Goal: Complete application form

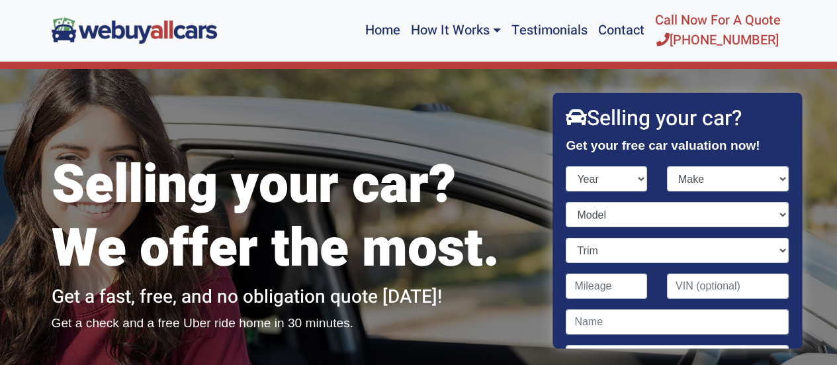
select select "2009"
click at [566, 166] on select "Year [DATE] 2025 2024 2023 2022 2021 2020 2019 2018 2017 2016 2015 2014 2013 20…" at bounding box center [606, 178] width 81 height 25
click at [720, 183] on select "Make" at bounding box center [728, 178] width 122 height 25
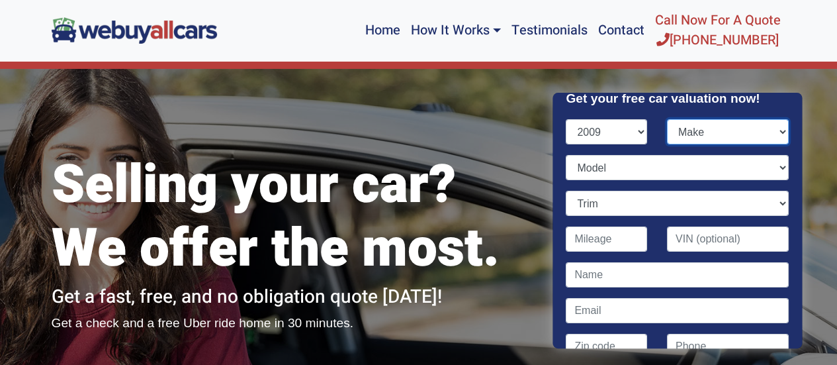
scroll to position [66, 0]
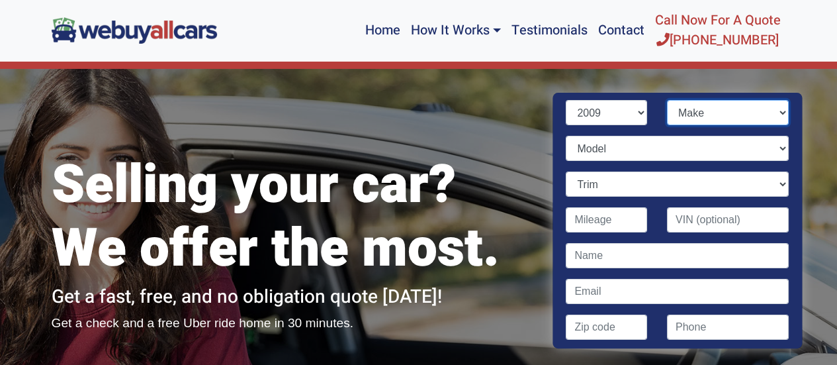
click at [713, 104] on select "Make Acura Aston [PERSON_NAME] Audi Bentley BMW Bugatti Buick Cadillac Chevrole…" at bounding box center [728, 112] width 122 height 25
select select "Honda"
click at [667, 100] on select "Make Acura Aston [PERSON_NAME] Audi Bentley BMW Bugatti Buick Cadillac Chevrole…" at bounding box center [728, 112] width 122 height 25
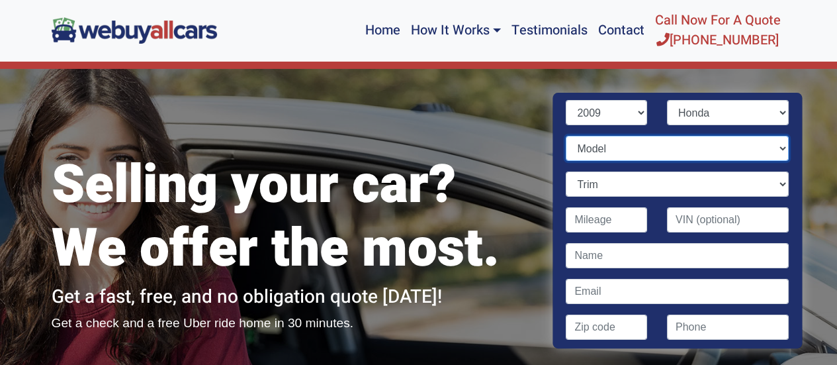
click at [643, 150] on select "Model Accord Civic CR-V Element Fit Odyssey Pilot Ridgeline S2000" at bounding box center [677, 148] width 222 height 25
select select "Accord"
click at [566, 136] on select "Model Accord Civic CR-V Element Fit Odyssey Pilot Ridgeline S2000" at bounding box center [677, 148] width 222 height 25
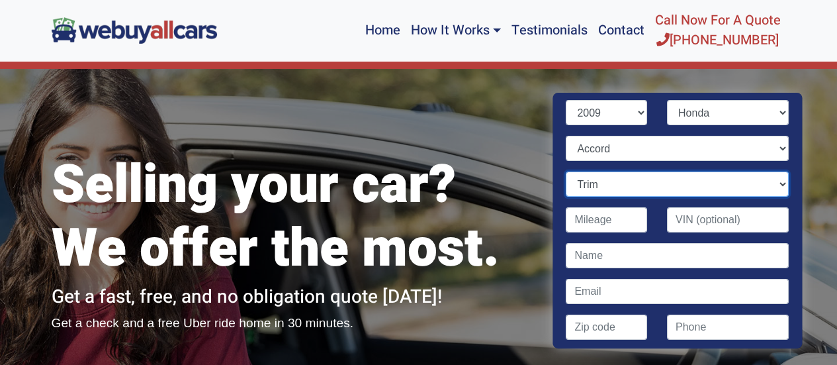
click at [633, 182] on select "Trim EX 2dr Coupe (2.4L 4cyl) EX 4dr Sedan (2.4L 4cyl) EX V-6 4dr Sedan (3.5L 6…" at bounding box center [677, 183] width 222 height 25
select select "EX-L 4dr Sedan (2.4L 4cyl)"
click at [566, 171] on select "Trim EX 2dr Coupe (2.4L 4cyl) EX 4dr Sedan (2.4L 4cyl) EX V-6 4dr Sedan (3.5L 6…" at bounding box center [677, 183] width 222 height 25
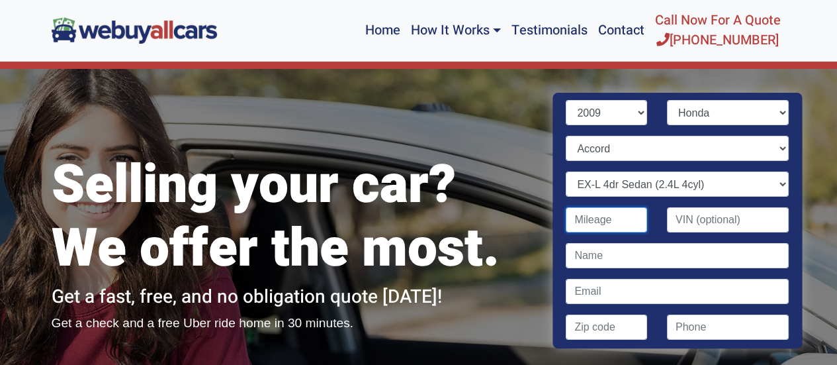
click at [617, 226] on input "Contact form" at bounding box center [606, 219] width 81 height 25
type input "66,000"
click at [692, 257] on input "Contact form" at bounding box center [677, 255] width 222 height 25
type input "[PERSON_NAME]"
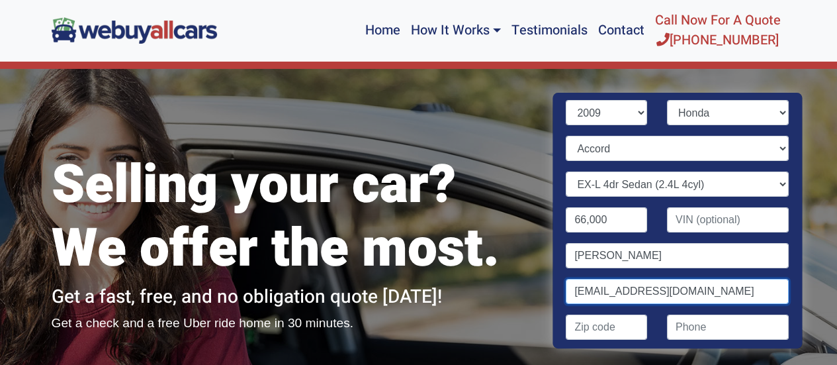
type input "[EMAIL_ADDRESS][DOMAIN_NAME]"
drag, startPoint x: 589, startPoint y: 328, endPoint x: 582, endPoint y: 322, distance: 9.4
click at [589, 326] on input "Contact form" at bounding box center [606, 326] width 81 height 25
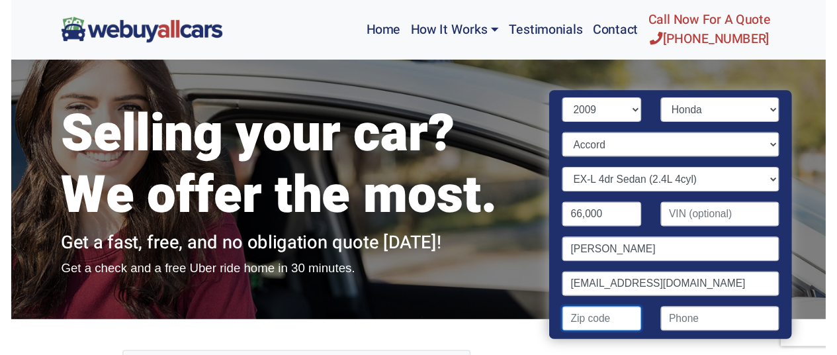
scroll to position [50, 0]
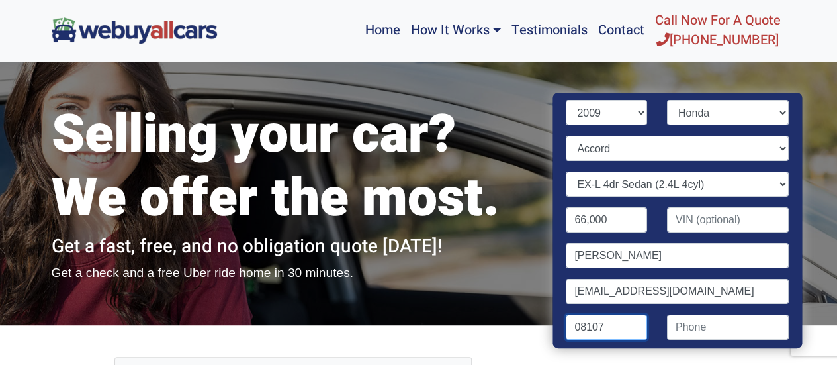
type input "08107"
click at [431, 312] on div "Selling your car? We offer the most. Get a fast, free, and no obligation quote …" at bounding box center [293, 172] width 503 height 306
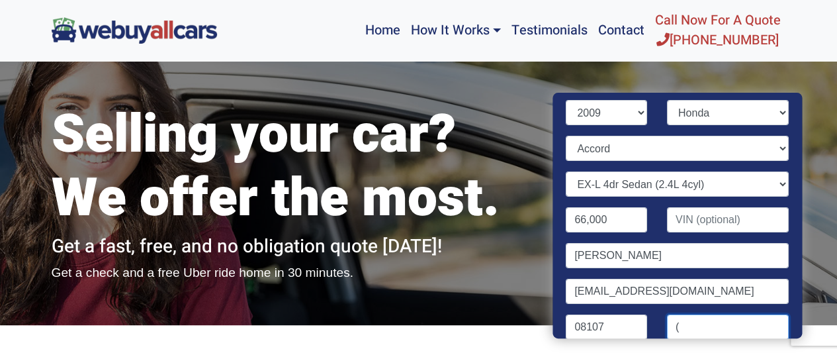
click at [748, 330] on input "(" at bounding box center [728, 326] width 122 height 25
type input "("
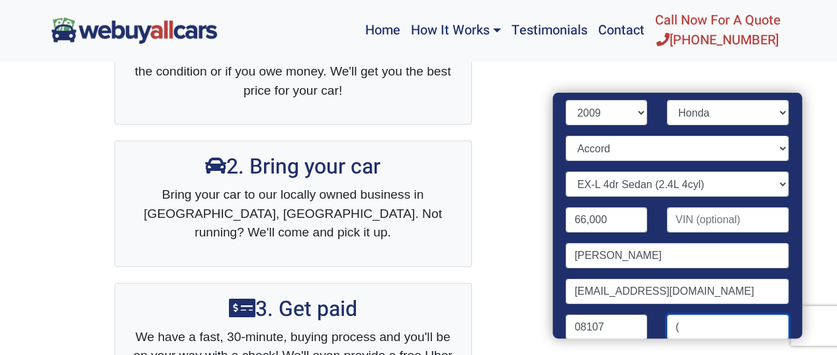
scroll to position [432, 0]
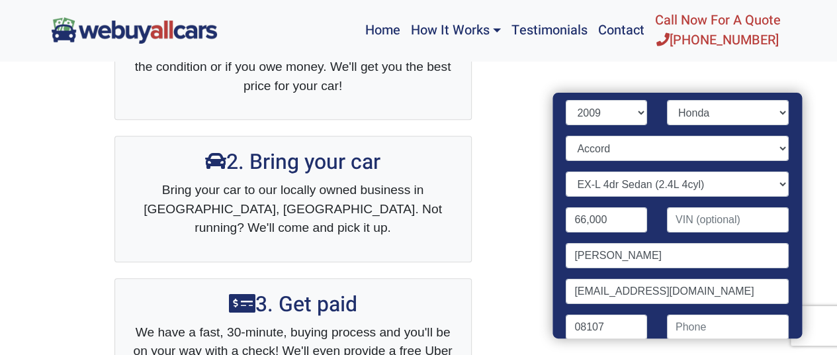
click at [501, 326] on div "1. Get a free quote Fill out our fast, free, and no obligation quote online or …" at bounding box center [419, 181] width 754 height 477
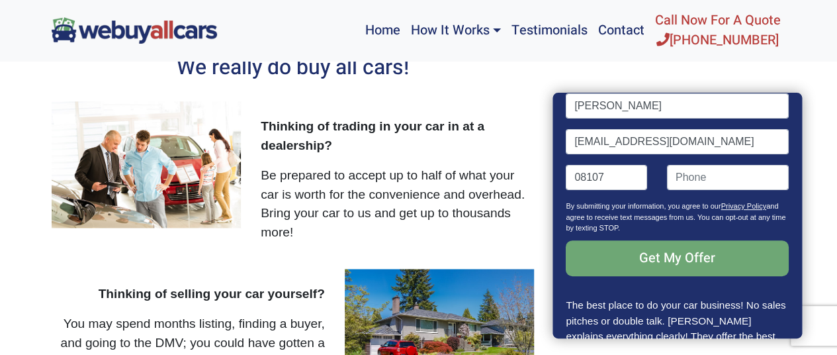
scroll to position [216, 0]
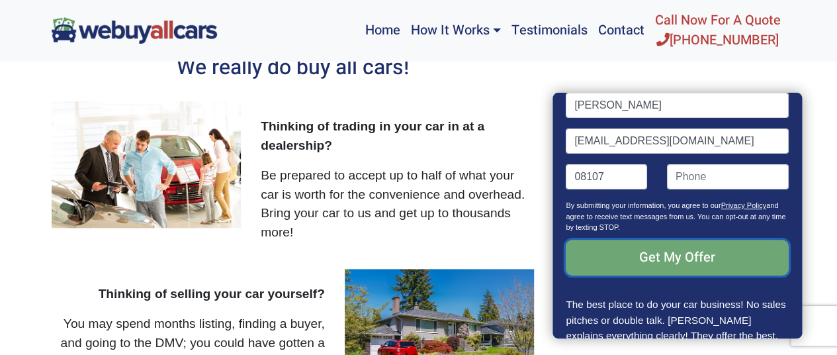
click at [692, 259] on input "Get My Offer" at bounding box center [677, 258] width 222 height 36
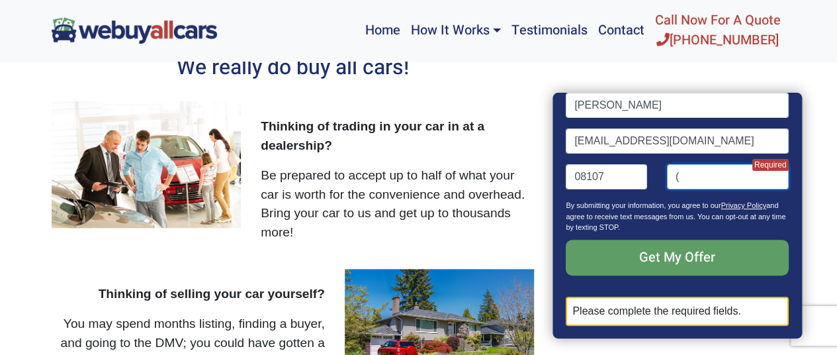
click at [703, 175] on input "(" at bounding box center [728, 176] width 122 height 25
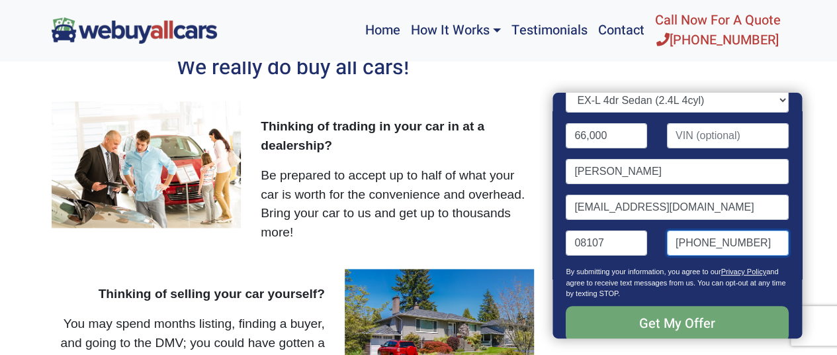
type input "[PHONE_NUMBER]"
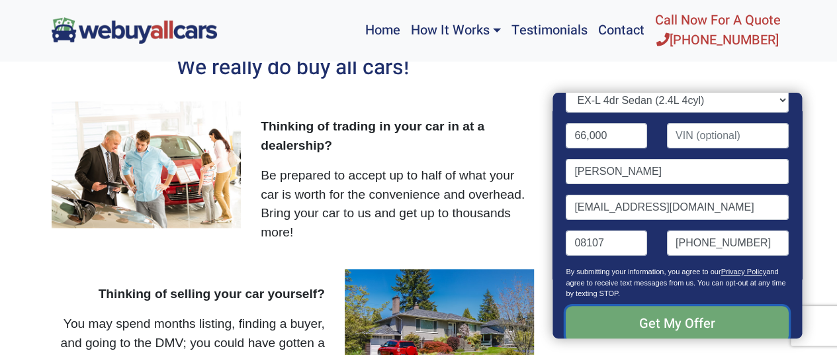
click at [640, 318] on input "Get My Offer" at bounding box center [677, 324] width 222 height 36
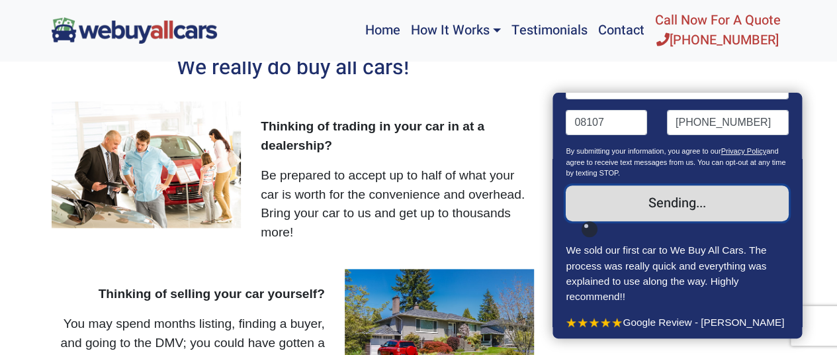
scroll to position [1028, 0]
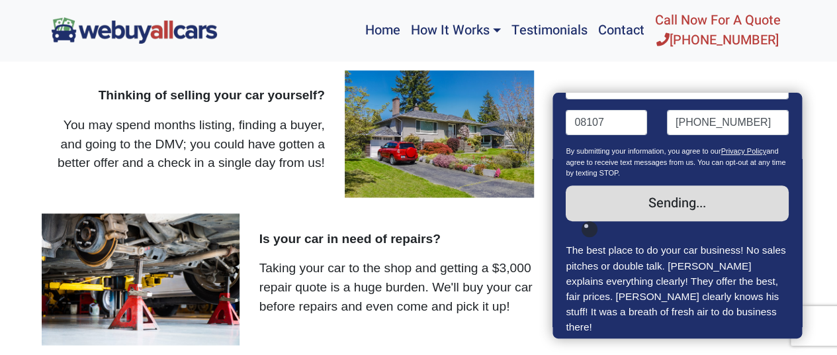
click at [330, 267] on p "Taking your car to the shop and getting a $3,000 repair quote is a huge burden.…" at bounding box center [401, 286] width 285 height 57
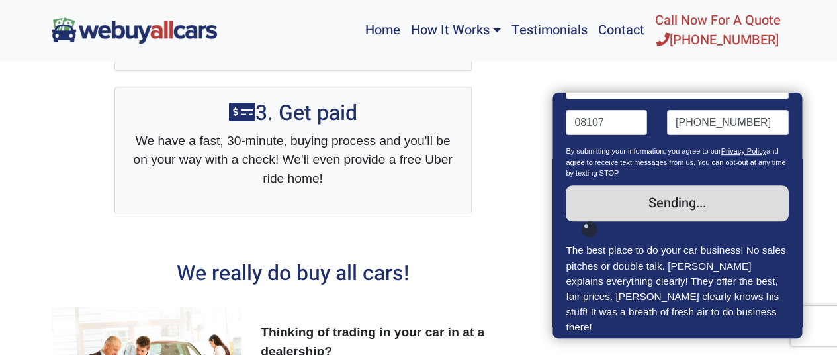
scroll to position [564, 0]
